Goal: Transaction & Acquisition: Subscribe to service/newsletter

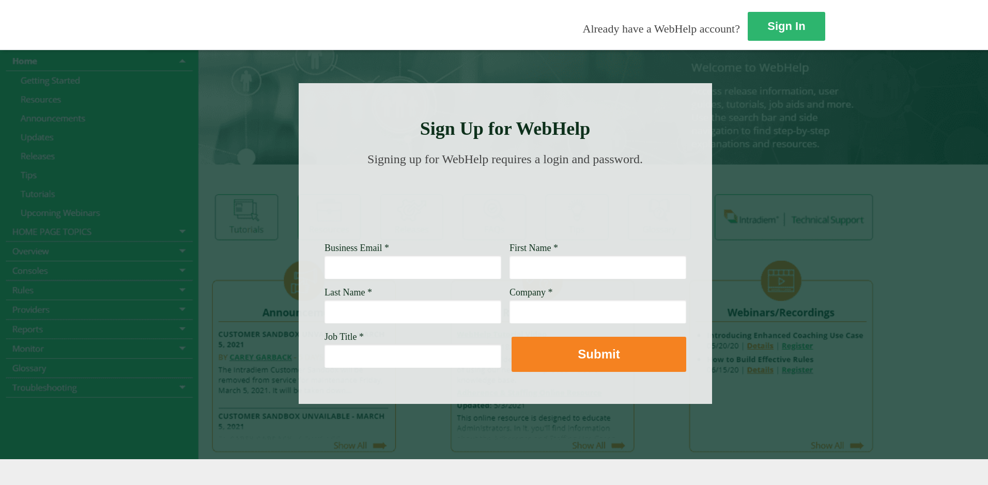
click at [325, 272] on input "Business Email *" at bounding box center [413, 267] width 177 height 24
type input "mashaira.pitogo@wellsfargo.com"
type input "Ma.Shaira"
type input "Pitogo"
type input "Wells Fargo"
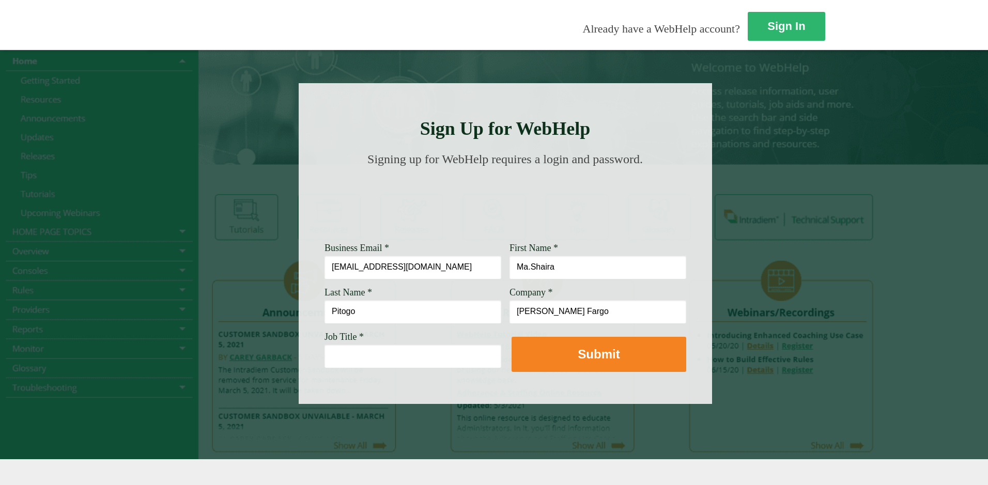
click at [325, 356] on input "Job Title *" at bounding box center [413, 356] width 177 height 24
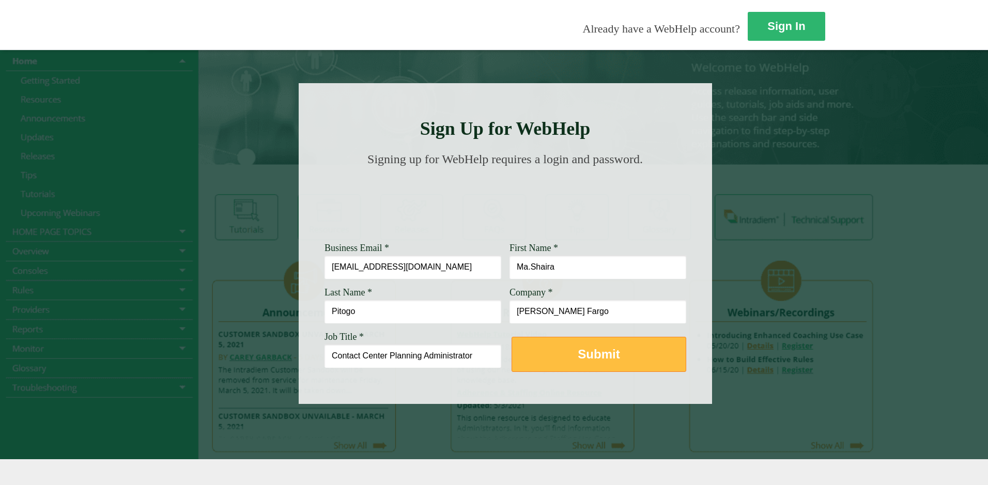
type input "Contact Center Planning Administrator"
click at [512, 346] on button "Submit" at bounding box center [599, 354] width 175 height 35
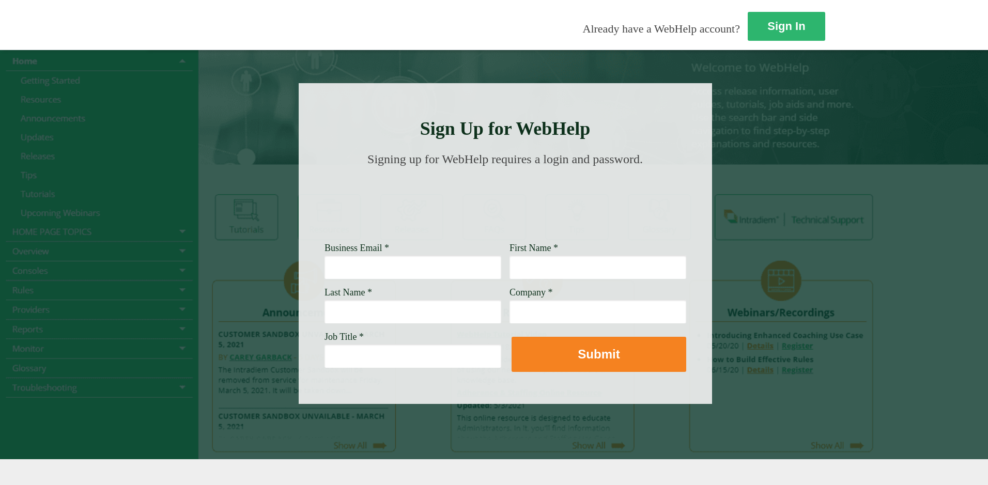
click at [325, 264] on input "Business Email *" at bounding box center [413, 267] width 177 height 24
type input "mashaira.pitogo@wellsfargo.com"
type input "Shaira"
type input "Pitogo"
type input "Wells Fargo"
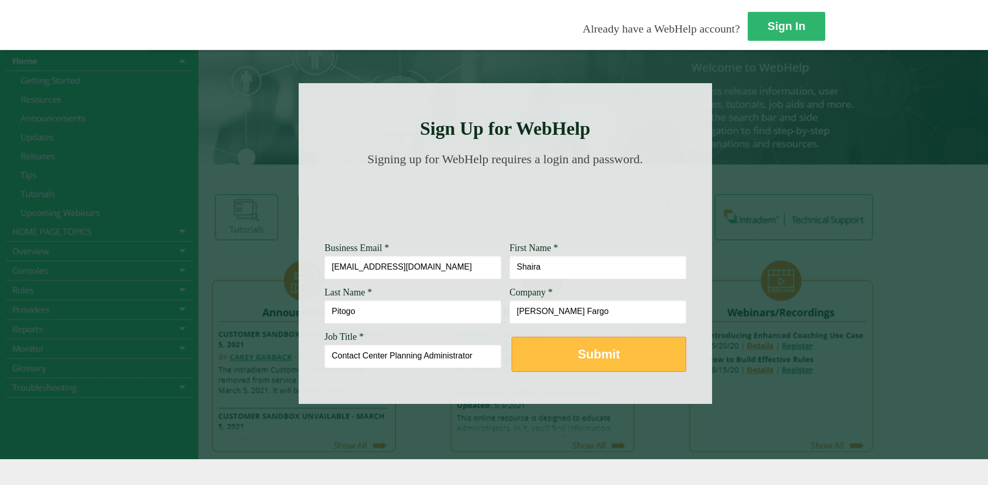
type input "Contact Center Planning Administrator"
click at [512, 362] on button "Submit" at bounding box center [599, 354] width 175 height 35
